Goal: Task Accomplishment & Management: Manage account settings

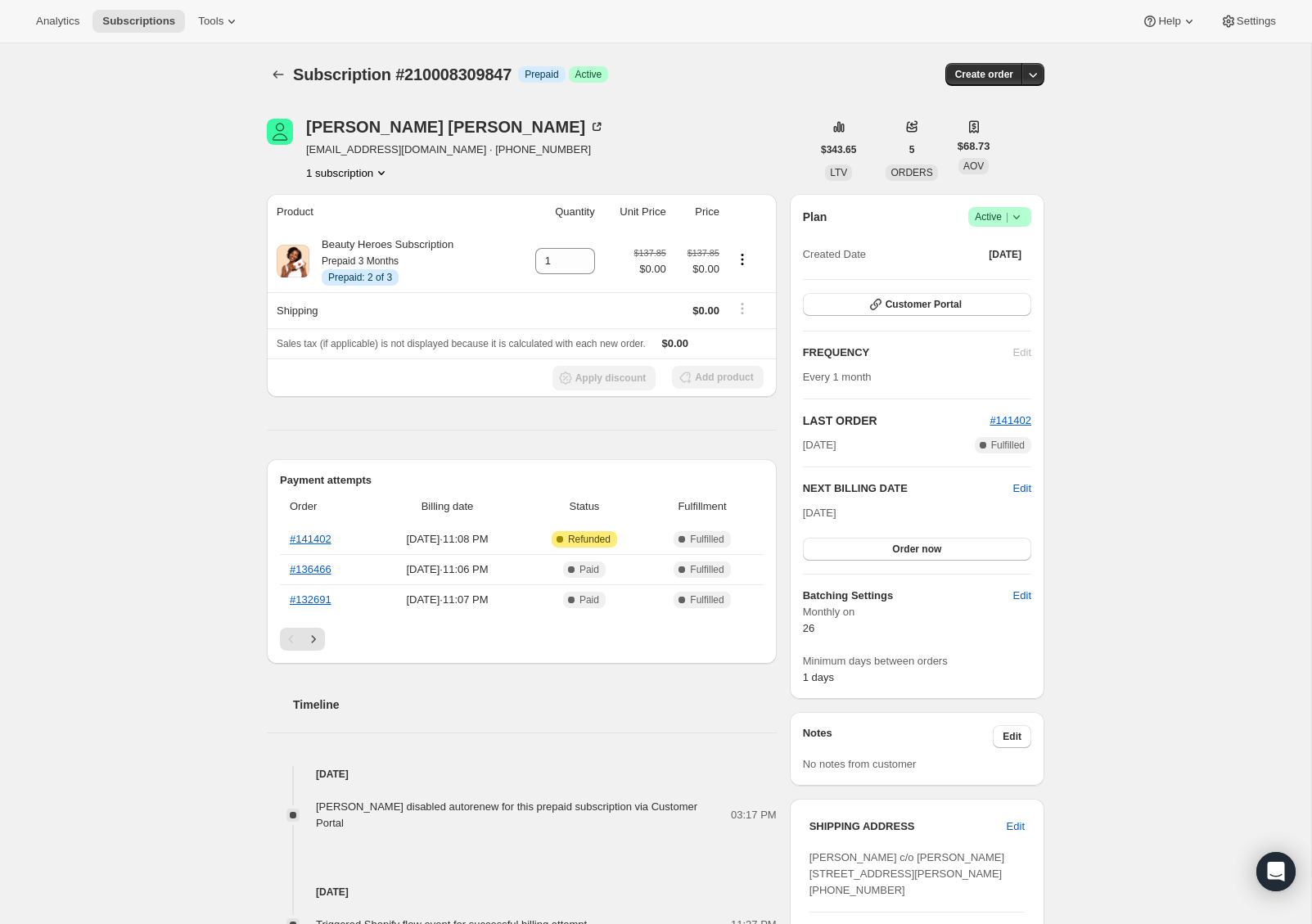
click at [1016, 218] on icon at bounding box center [1017, 217] width 7 height 4
click at [1007, 279] on span "Cancel subscription" at bounding box center [995, 277] width 92 height 13
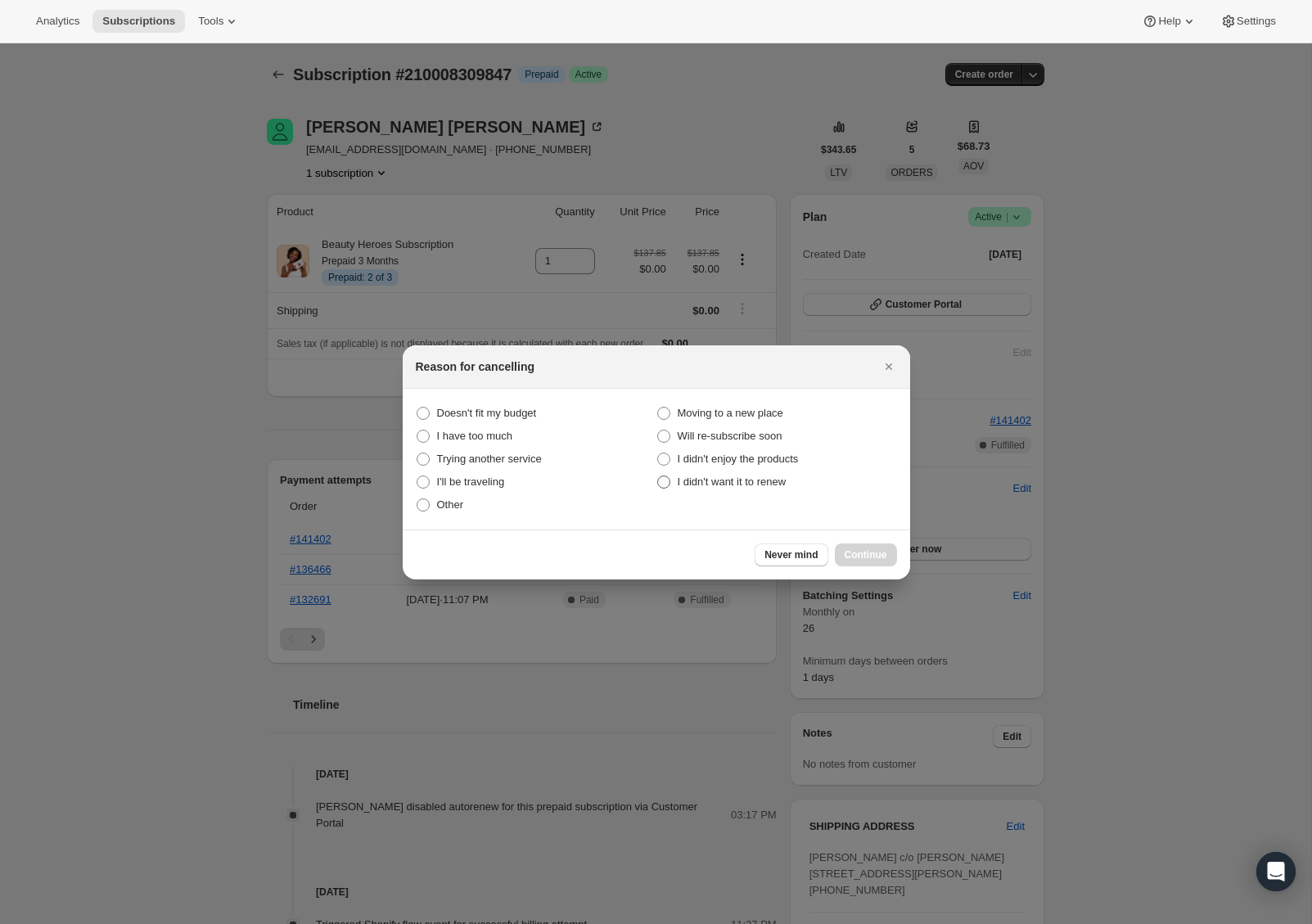
click at [727, 478] on span "I didn't want it to renew" at bounding box center [732, 482] width 109 height 13
click at [658, 476] on "I didn't want it to renew" at bounding box center [657, 476] width 1 height 1
radio "true"
click at [860, 553] on span "Continue" at bounding box center [865, 555] width 43 height 13
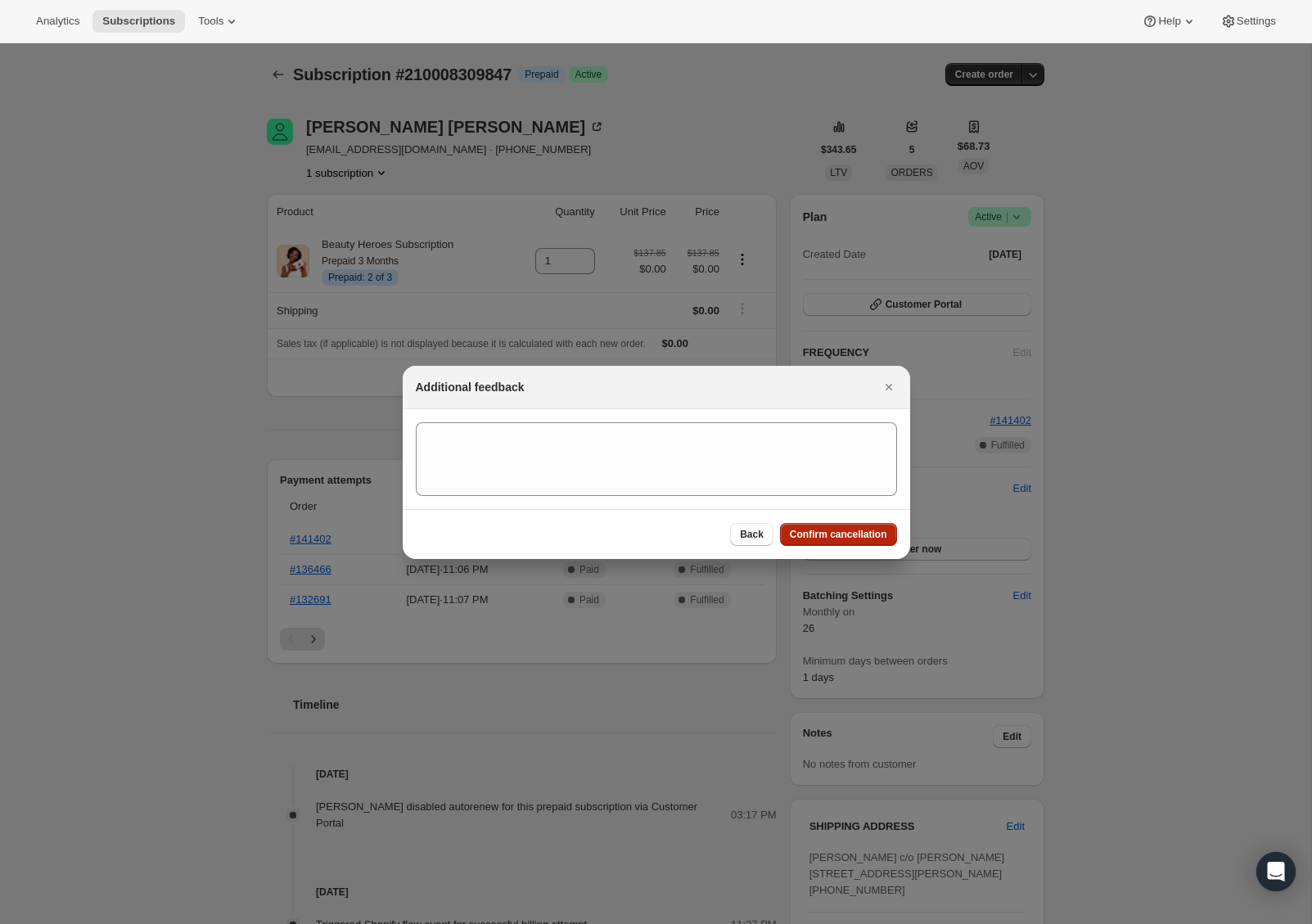
click at [802, 524] on button "Confirm cancellation" at bounding box center [838, 534] width 117 height 23
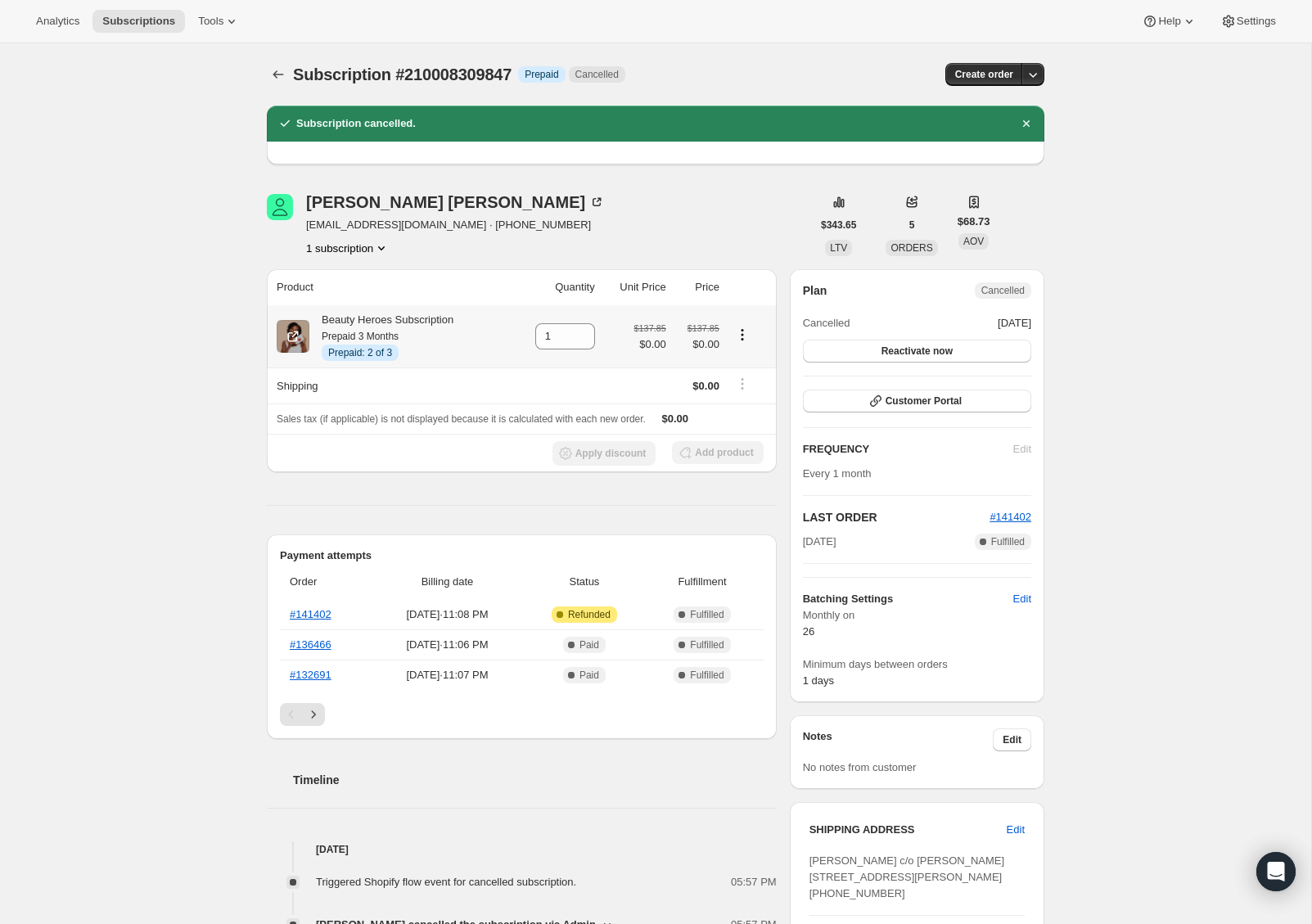
click at [742, 342] on icon "Product actions" at bounding box center [743, 335] width 17 height 17
click at [227, 452] on div "Subscription #210008309847. This page is ready Subscription #210008309847 Info …" at bounding box center [656, 791] width 1311 height 1496
